Goal: Task Accomplishment & Management: Manage account settings

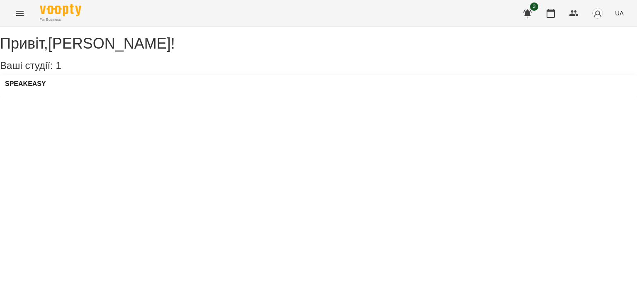
click at [27, 13] on button "Menu" at bounding box center [20, 13] width 20 height 20
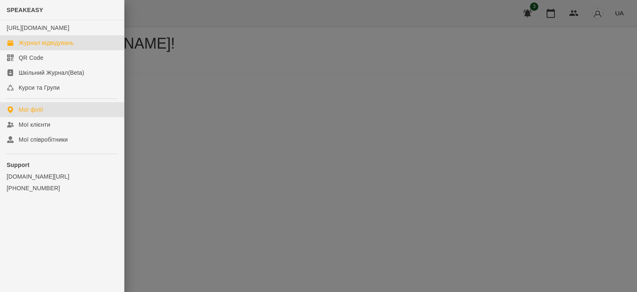
click at [67, 50] on link "Журнал відвідувань" at bounding box center [62, 42] width 124 height 15
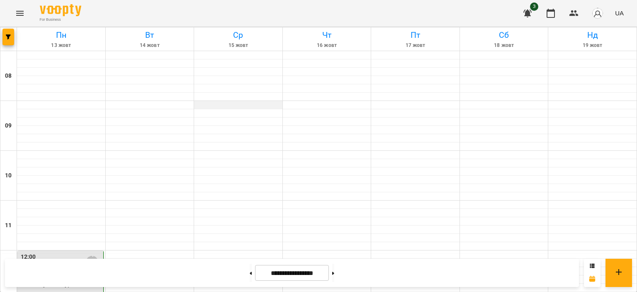
click at [234, 108] on div at bounding box center [238, 105] width 88 height 8
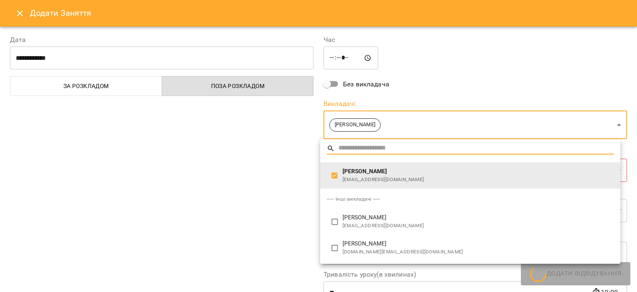
type input "**********"
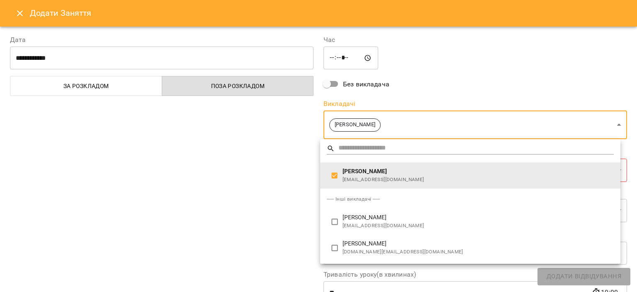
click at [305, 166] on div at bounding box center [318, 146] width 637 height 292
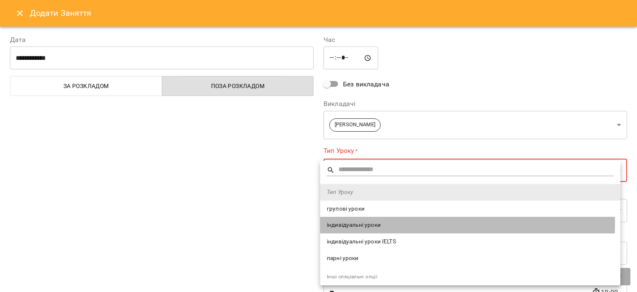
click at [349, 223] on span "індивідуальні уроки" at bounding box center [470, 225] width 287 height 8
type input "**********"
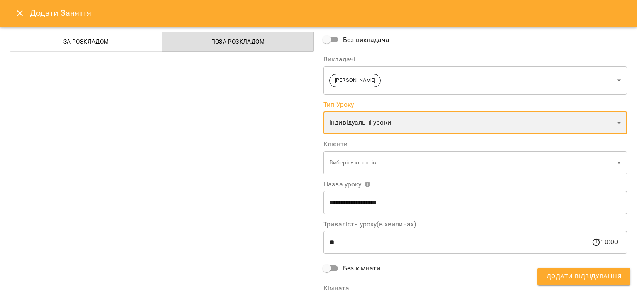
scroll to position [45, 0]
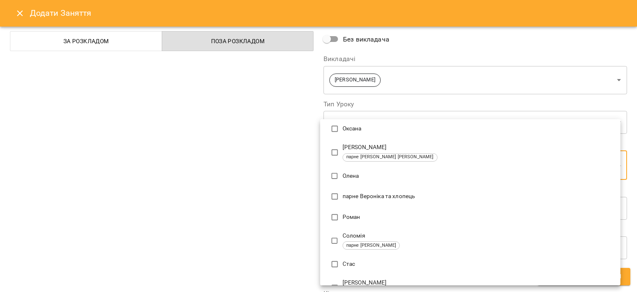
scroll to position [278, 0]
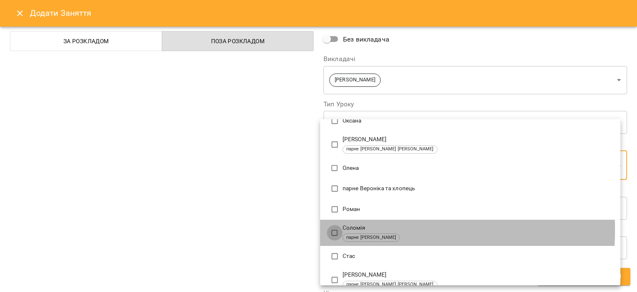
type input "**********"
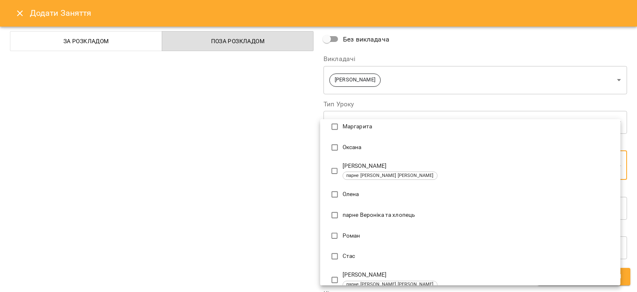
scroll to position [0, 0]
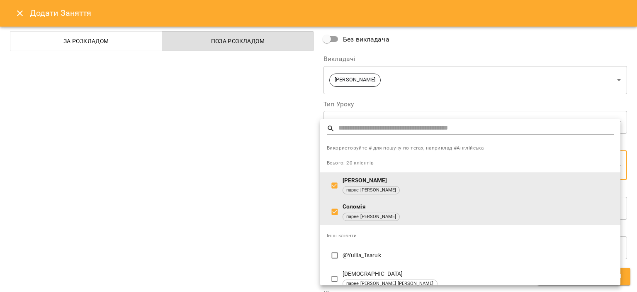
click at [289, 222] on div at bounding box center [318, 146] width 637 height 292
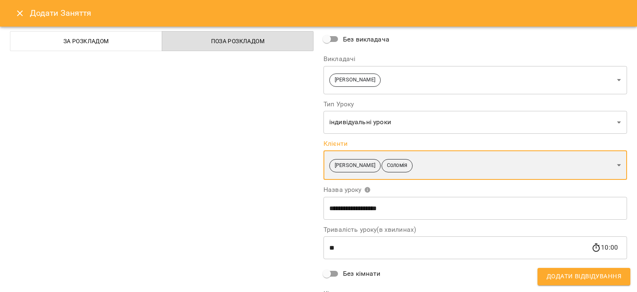
scroll to position [110, 0]
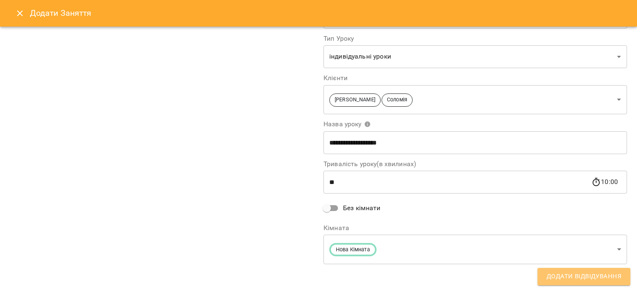
click at [597, 280] on span "Додати Відвідування" at bounding box center [584, 276] width 75 height 11
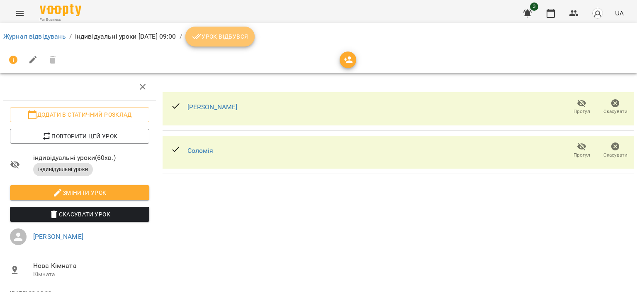
click at [249, 34] on span "Урок відбувся" at bounding box center [220, 37] width 56 height 10
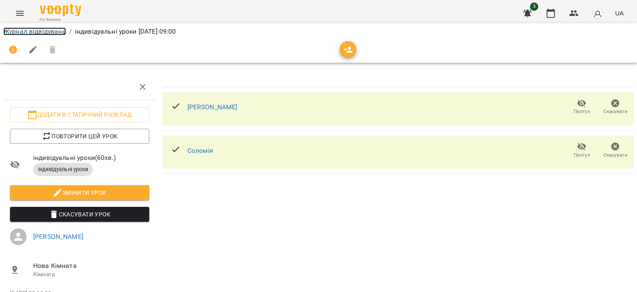
click at [46, 34] on link "Журнал відвідувань" at bounding box center [34, 31] width 63 height 8
